Goal: Navigation & Orientation: Find specific page/section

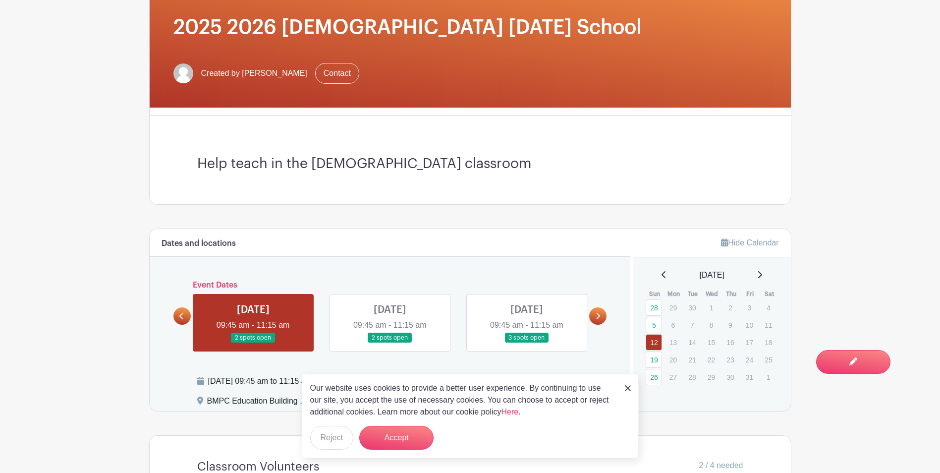
scroll to position [198, 0]
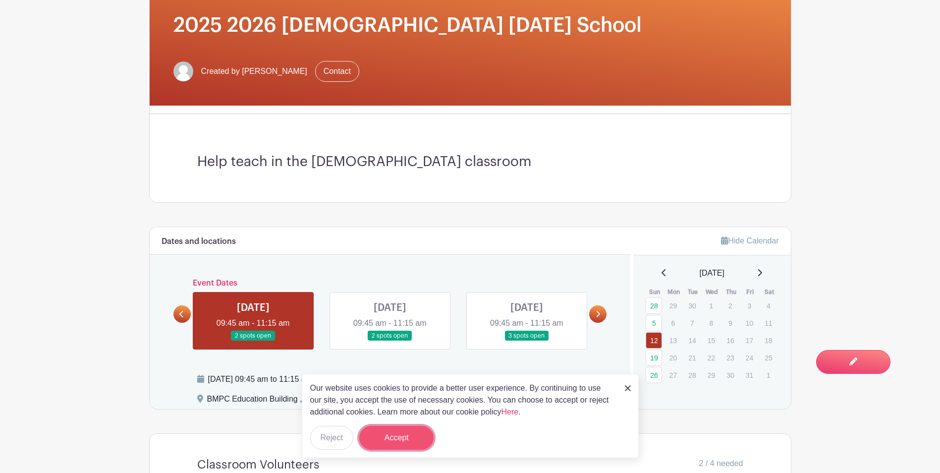
click at [393, 445] on button "Accept" at bounding box center [396, 438] width 74 height 24
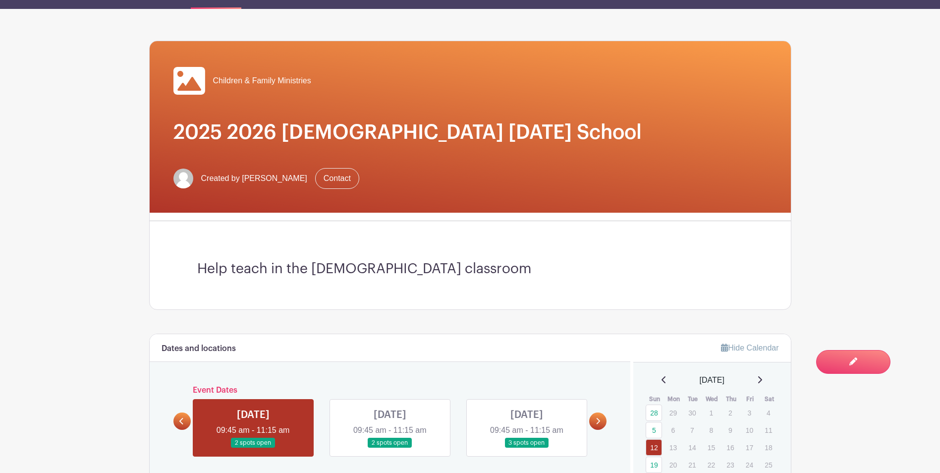
scroll to position [0, 0]
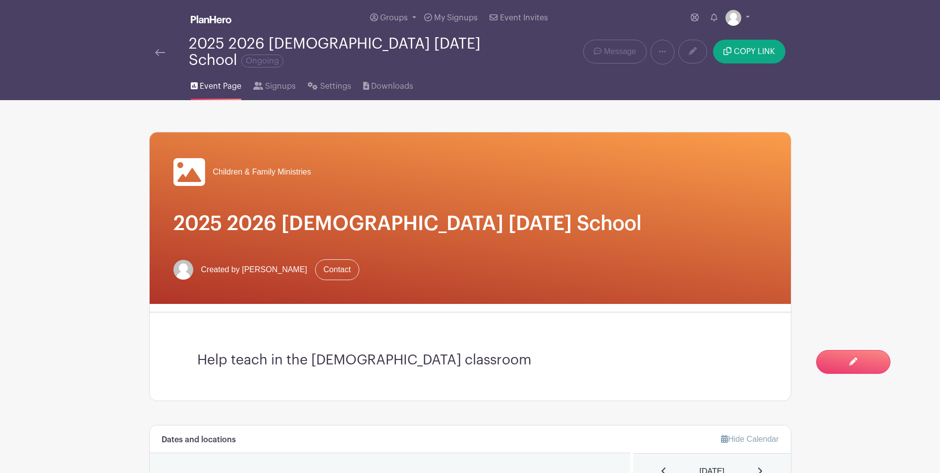
click at [164, 49] on img at bounding box center [160, 52] width 10 height 7
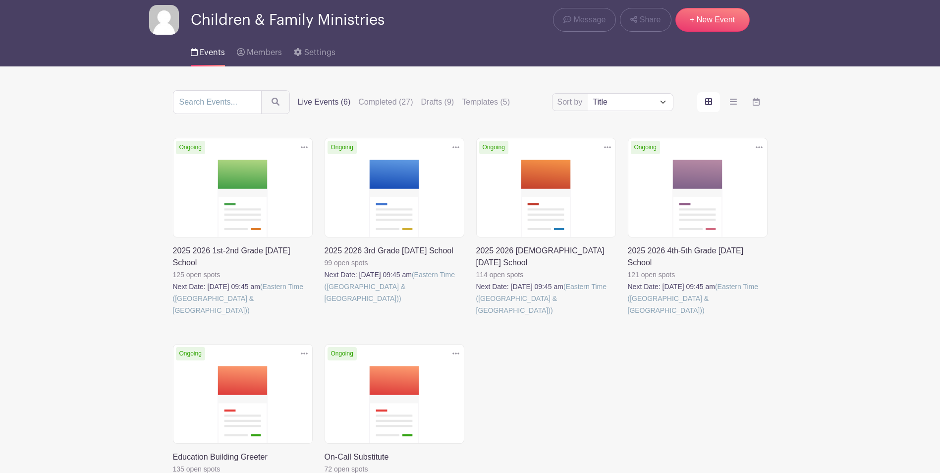
scroll to position [99, 0]
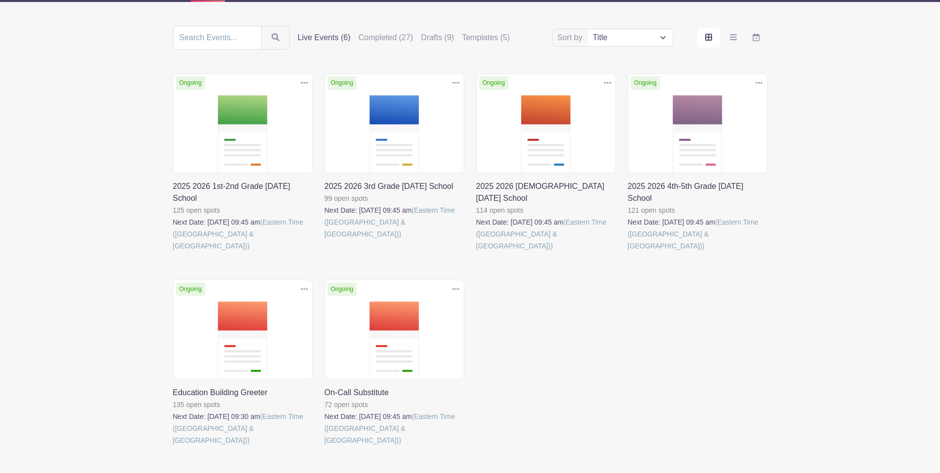
click at [173, 252] on link at bounding box center [173, 252] width 0 height 0
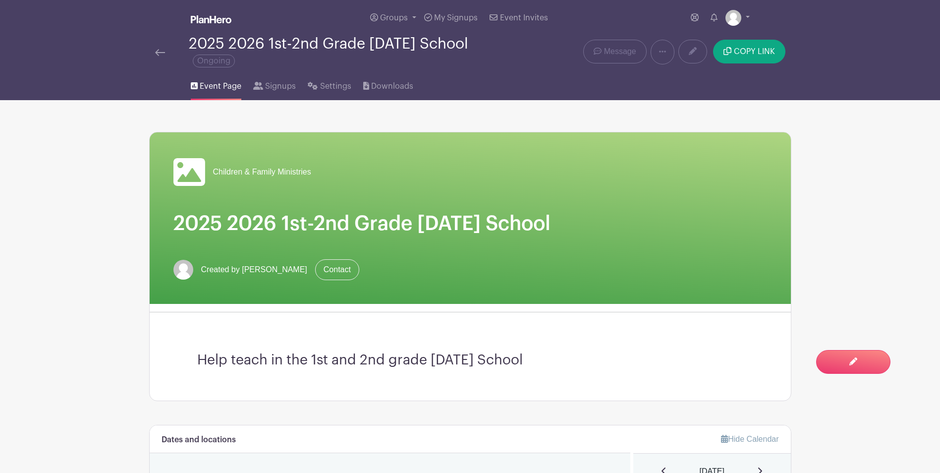
click at [159, 56] on img at bounding box center [160, 52] width 10 height 7
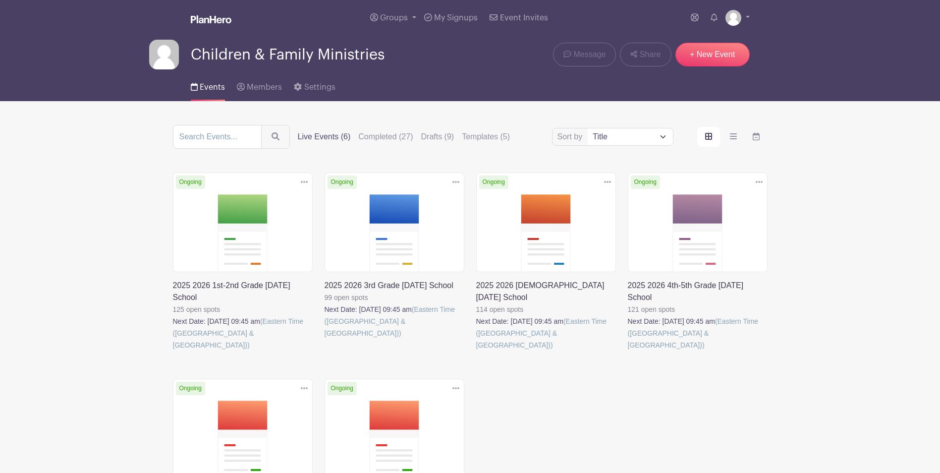
click at [628, 351] on link at bounding box center [628, 351] width 0 height 0
